Goal: Information Seeking & Learning: Learn about a topic

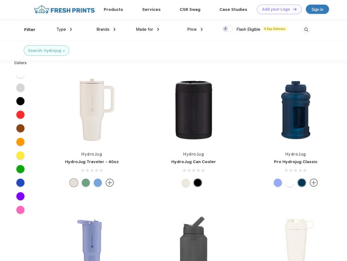
click at [277, 9] on link "Add your Logo Design Tool" at bounding box center [279, 10] width 45 height 10
click at [0, 0] on div "Design Tool" at bounding box center [0, 0] width 0 height 0
click at [292, 9] on link "Add your Logo Design Tool" at bounding box center [279, 10] width 45 height 10
click at [26, 30] on div "Filter" at bounding box center [29, 30] width 11 height 6
click at [64, 29] on span "Type" at bounding box center [61, 29] width 10 height 5
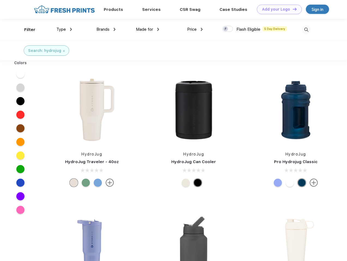
click at [106, 29] on span "Brands" at bounding box center [102, 29] width 13 height 5
click at [148, 29] on span "Made for" at bounding box center [144, 29] width 17 height 5
click at [195, 29] on span "Price" at bounding box center [192, 29] width 10 height 5
click at [228, 29] on div at bounding box center [227, 29] width 11 height 6
click at [226, 29] on input "checkbox" at bounding box center [224, 28] width 4 height 4
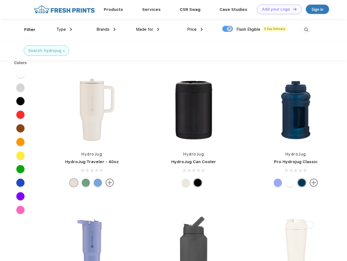
click at [306, 30] on img at bounding box center [306, 29] width 9 height 9
